Goal: Contribute content: Add original content to the website for others to see

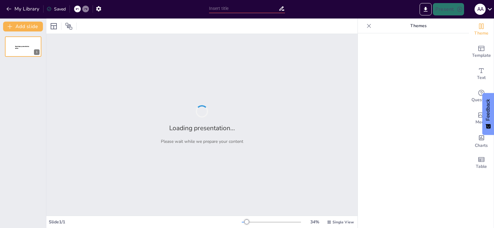
type input "Agro-Innovación Circular: Transformando Residuos en Recursos Sostenibles"
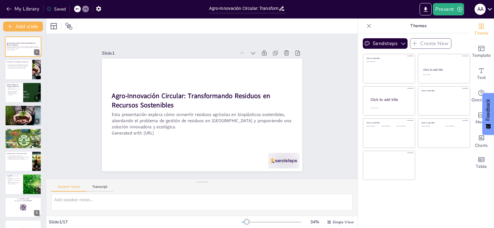
checkbox input "true"
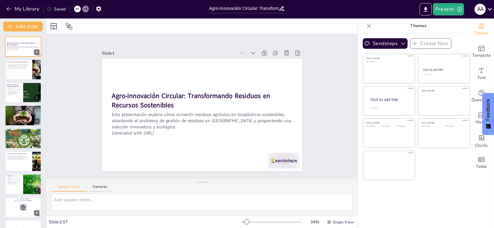
checkbox input "true"
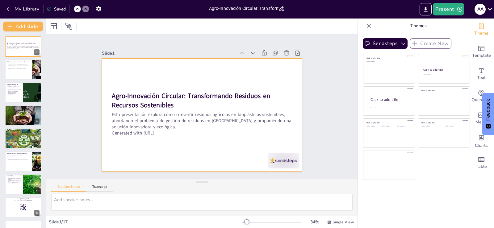
checkbox input "true"
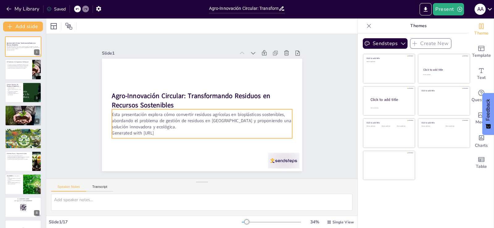
checkbox input "true"
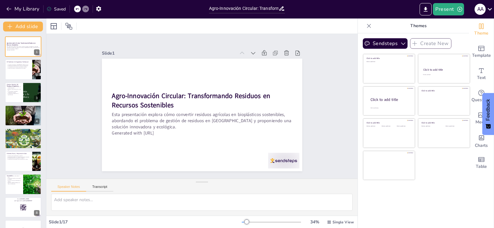
checkbox input "true"
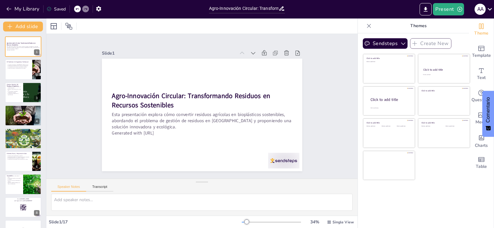
checkbox input "true"
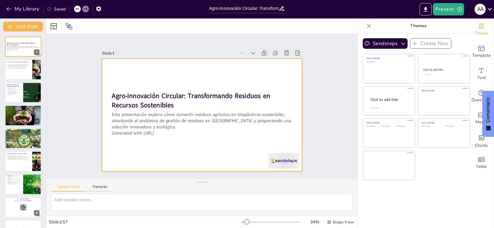
checkbox input "true"
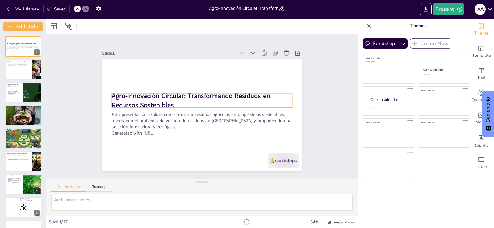
checkbox input "true"
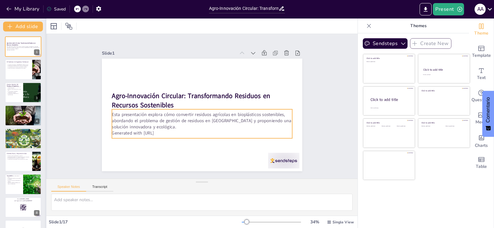
checkbox input "true"
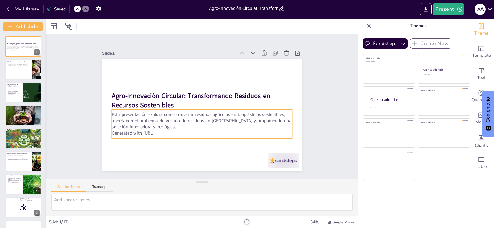
checkbox input "true"
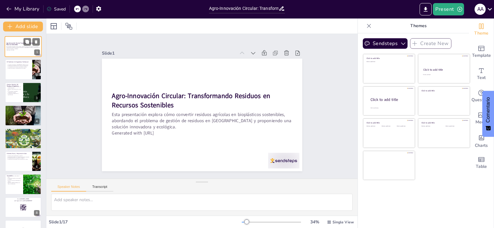
checkbox input "true"
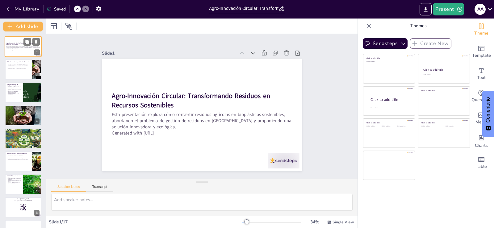
checkbox input "true"
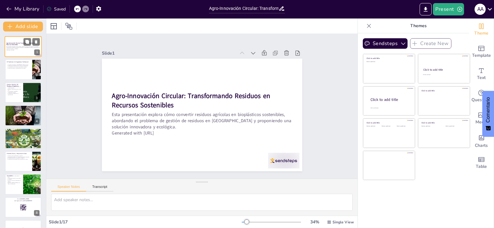
checkbox input "true"
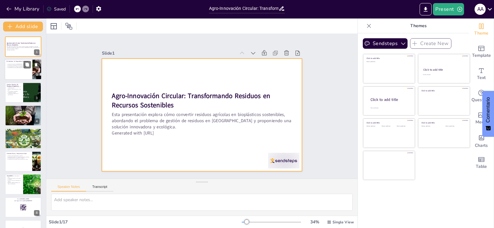
checkbox input "true"
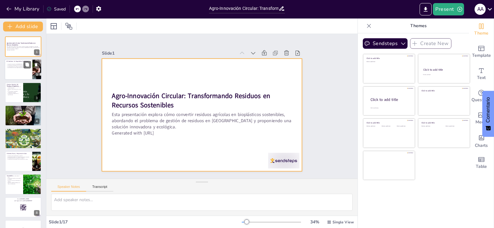
checkbox input "true"
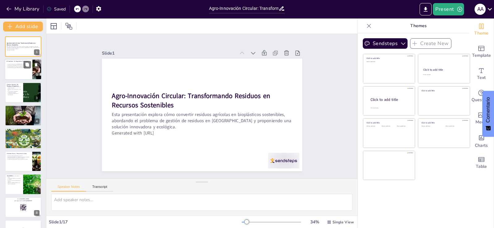
click at [31, 75] on div at bounding box center [23, 69] width 37 height 21
checkbox input "true"
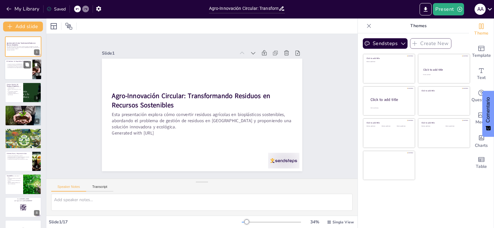
checkbox input "true"
type textarea "Lo ipsumdo si ametcons ad Elitseddo ei te incididu utl etdolo magna al enima mi…"
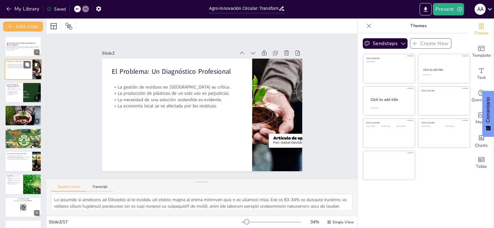
checkbox input "true"
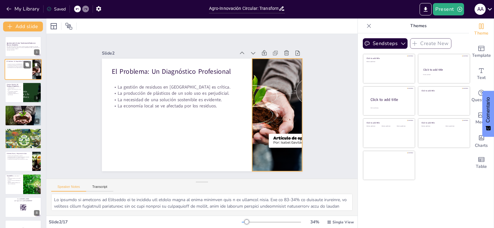
checkbox input "true"
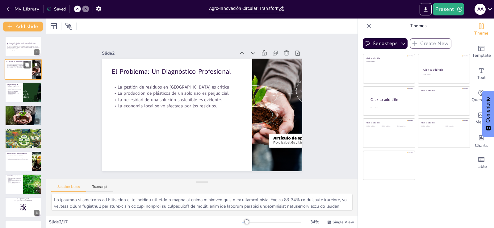
checkbox input "true"
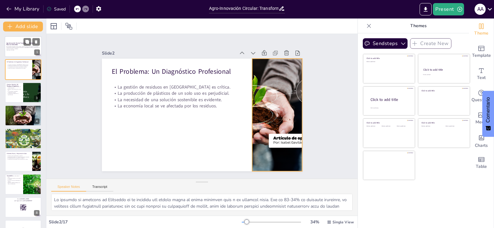
checkbox input "true"
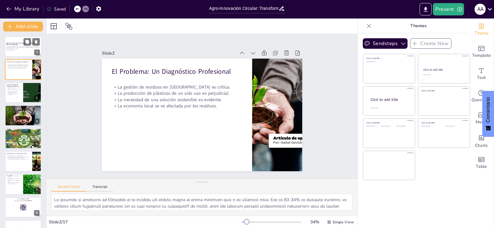
checkbox input "true"
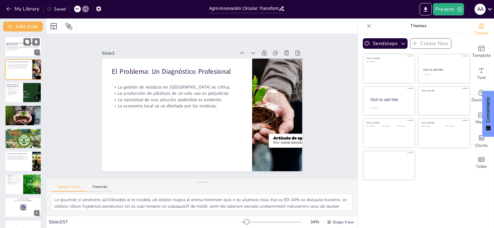
checkbox input "true"
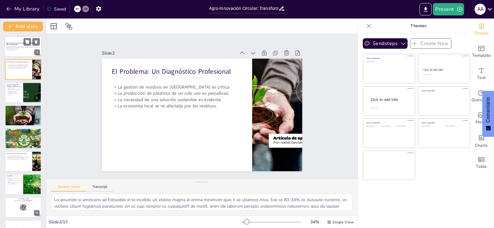
checkbox input "true"
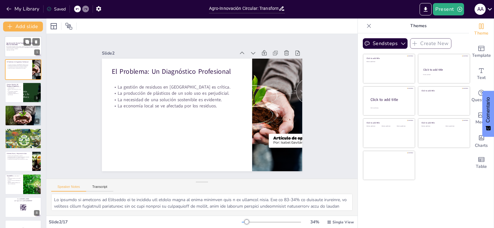
click at [25, 46] on p "Esta presentación explora cómo convertir residuos agrícolas en bioplásticos sos…" at bounding box center [22, 47] width 33 height 3
checkbox input "true"
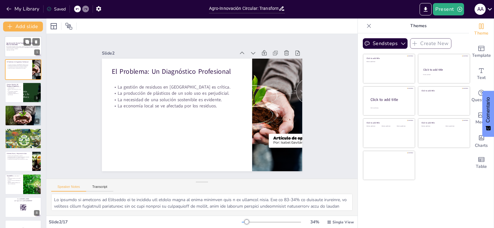
checkbox input "true"
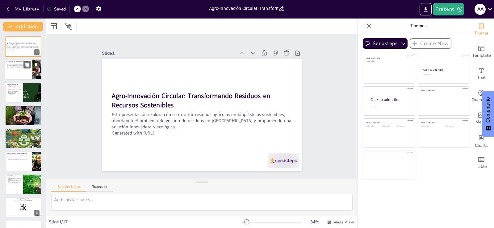
checkbox input "true"
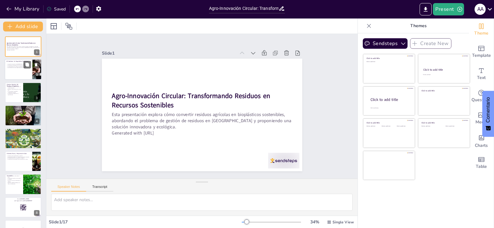
checkbox input "true"
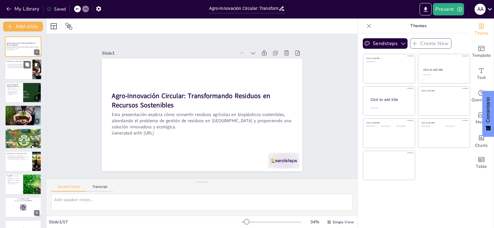
checkbox input "true"
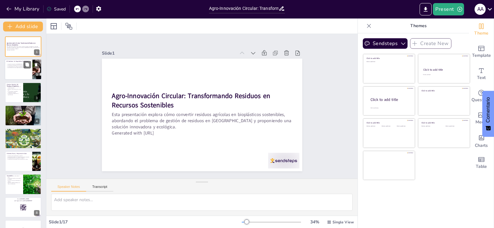
checkbox input "true"
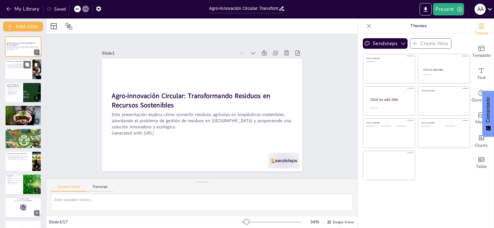
checkbox input "true"
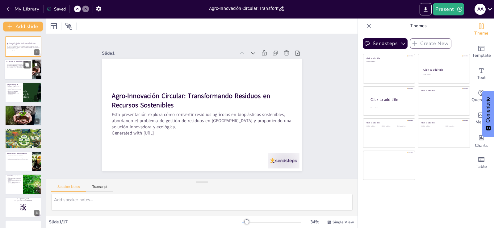
checkbox input "true"
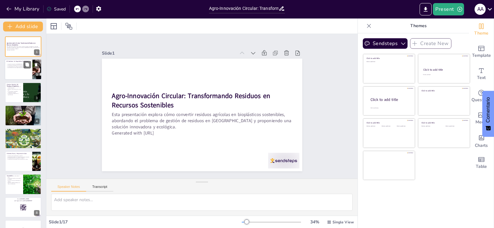
checkbox input "true"
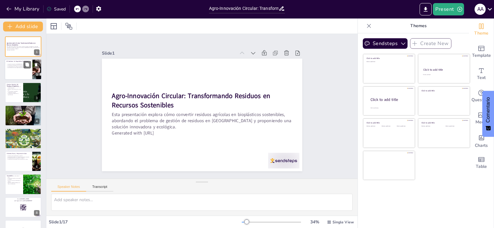
click at [21, 65] on p "La producción de plásticos de un solo uso es perjudicial." at bounding box center [18, 65] width 24 height 1
checkbox input "true"
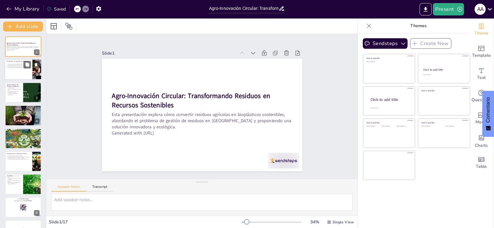
checkbox input "true"
type textarea "Lo ipsumdo si ametcons ad Elitseddo ei te incididu utl etdolo magna al enima mi…"
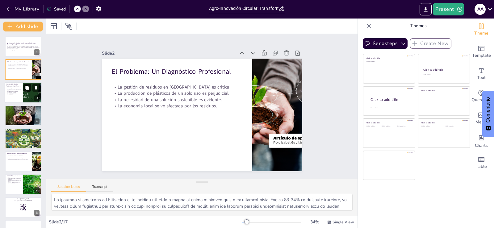
checkbox input "true"
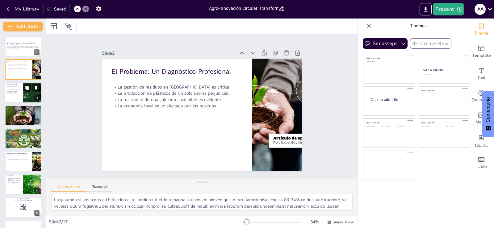
checkbox input "true"
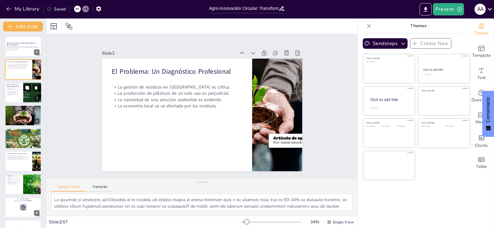
click at [29, 90] on button at bounding box center [26, 87] width 7 height 7
type textarea "Lo ipsumdolors ametconsecte ad elit seddoeiu te in utlabor etdol ma aliq eni ad…"
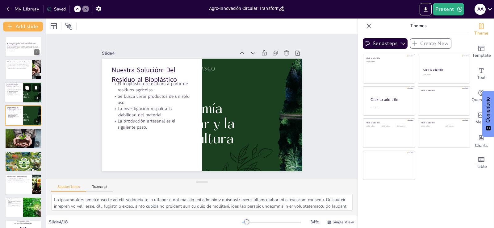
checkbox input "true"
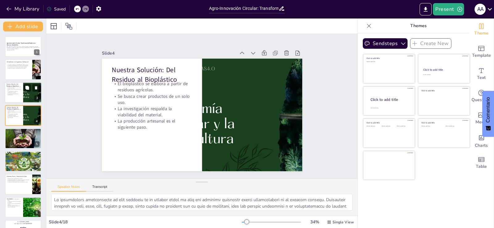
checkbox input "true"
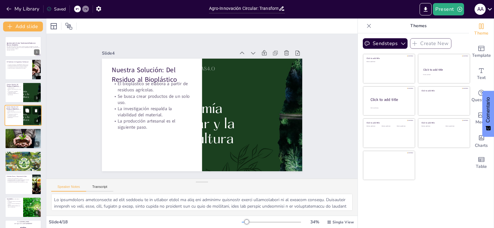
checkbox input "true"
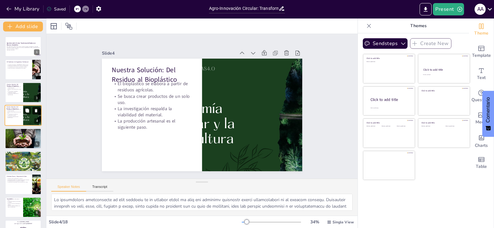
checkbox input "true"
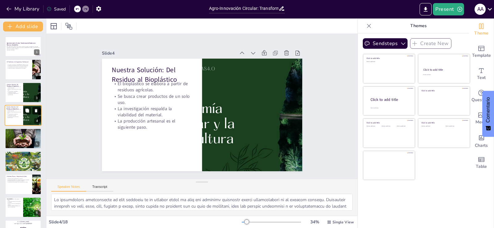
checkbox input "true"
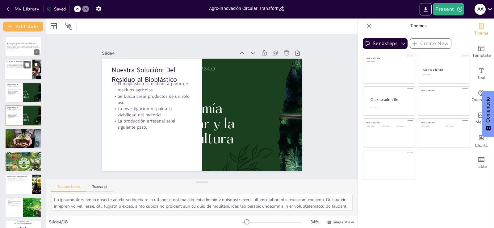
click at [11, 69] on div "La gestión de residuos en [GEOGRAPHIC_DATA] es crítica. La producción de plásti…" at bounding box center [18, 66] width 24 height 6
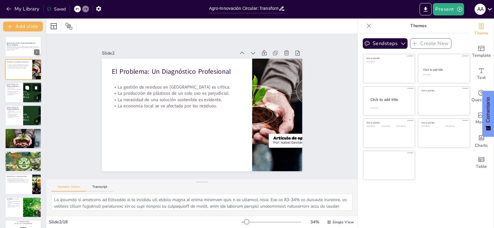
click at [15, 92] on p "La investigación respalda la viabilidad del material." at bounding box center [13, 92] width 15 height 2
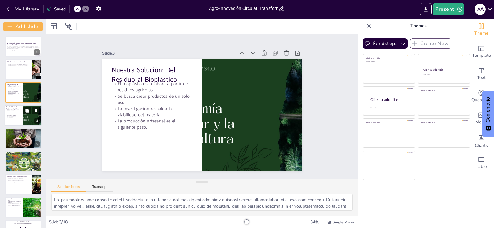
click at [15, 113] on p "Se busca crear productos de un solo uso." at bounding box center [13, 112] width 15 height 2
click at [35, 110] on icon at bounding box center [36, 111] width 4 height 4
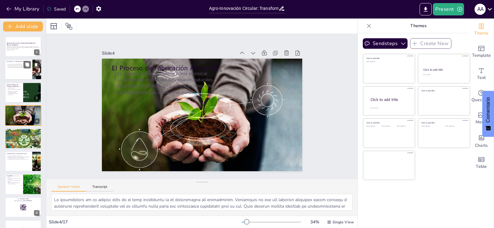
click at [15, 70] on div at bounding box center [23, 69] width 37 height 21
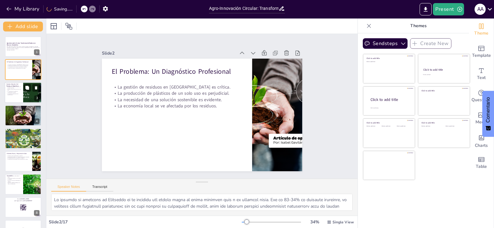
click at [14, 92] on p "La investigación respalda la viabilidad del material." at bounding box center [13, 92] width 15 height 2
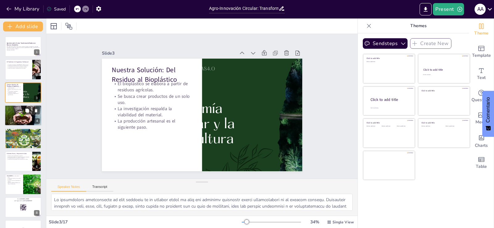
click at [19, 118] on div at bounding box center [23, 115] width 37 height 21
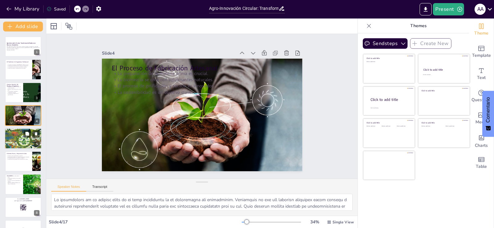
click at [15, 140] on div at bounding box center [23, 138] width 37 height 21
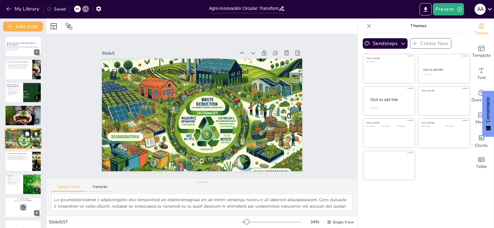
scroll to position [9, 0]
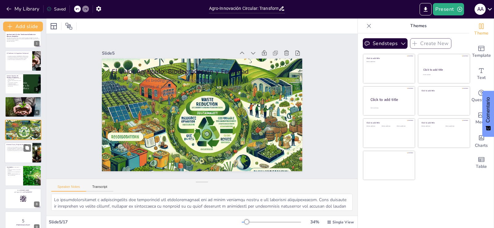
click at [12, 153] on div at bounding box center [23, 152] width 37 height 21
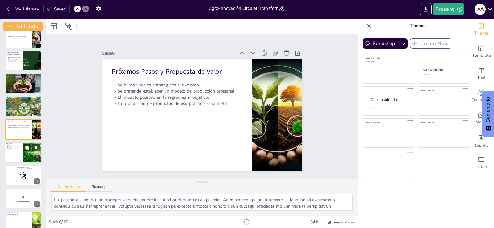
click at [12, 152] on p "Posicionar [PERSON_NAME] como líder es fundamental." at bounding box center [13, 152] width 15 height 2
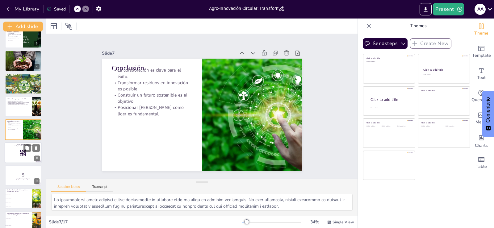
click at [22, 154] on rect at bounding box center [23, 152] width 7 height 7
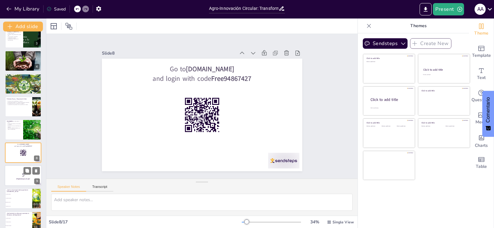
scroll to position [77, 0]
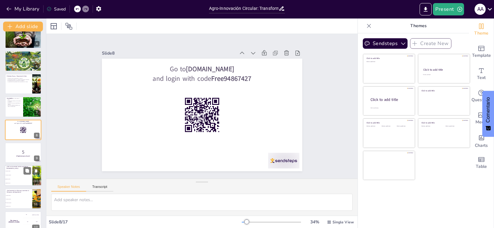
click at [16, 179] on span "Residuos de café" at bounding box center [19, 179] width 27 height 1
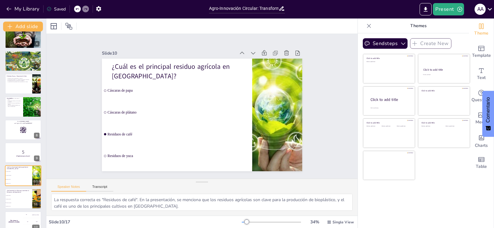
scroll to position [123, 0]
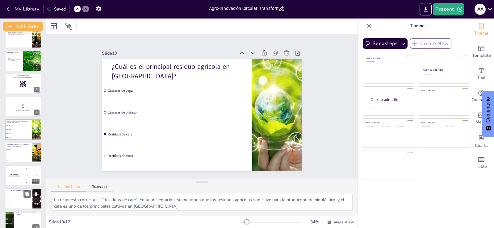
click at [17, 199] on li "Es más barato" at bounding box center [19, 198] width 28 height 4
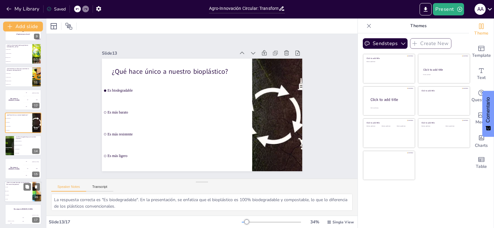
scroll to position [201, 0]
